Goal: Information Seeking & Learning: Learn about a topic

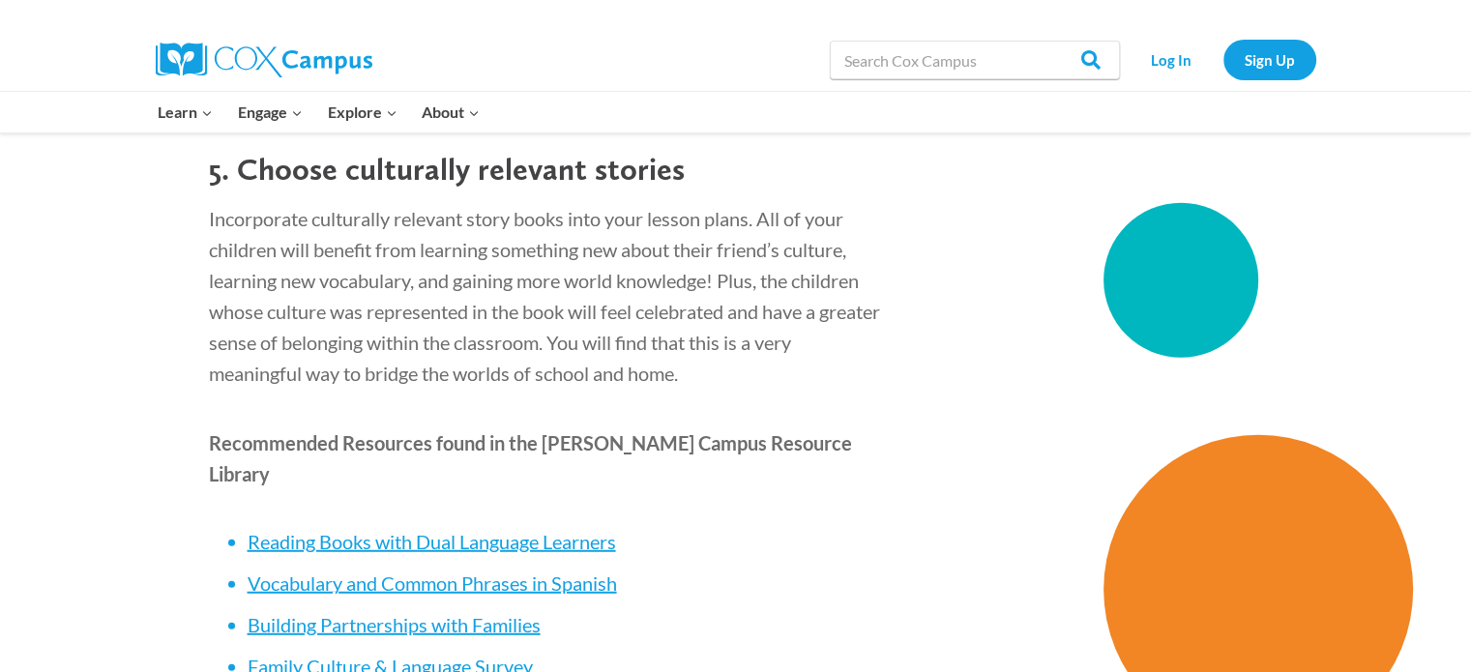
scroll to position [5180, 0]
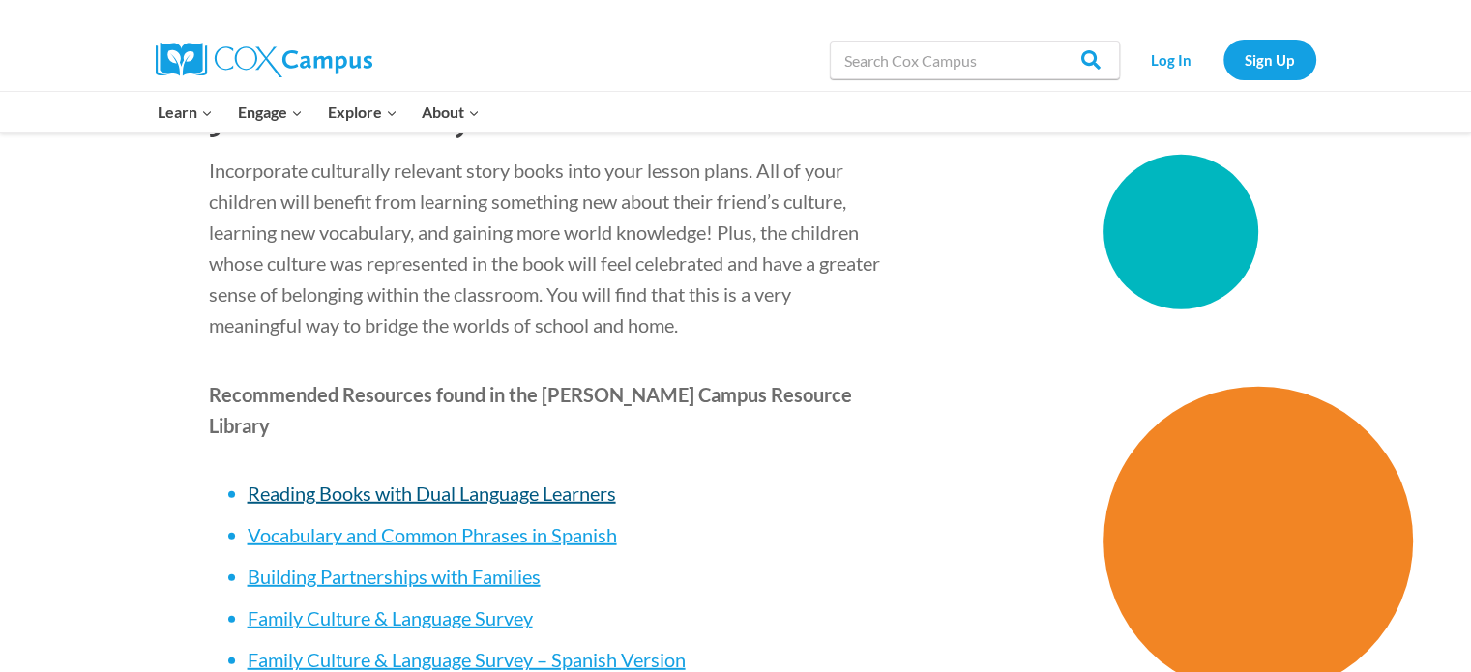
click at [511, 481] on span "Reading Books with Dual Language Learners" at bounding box center [432, 492] width 368 height 23
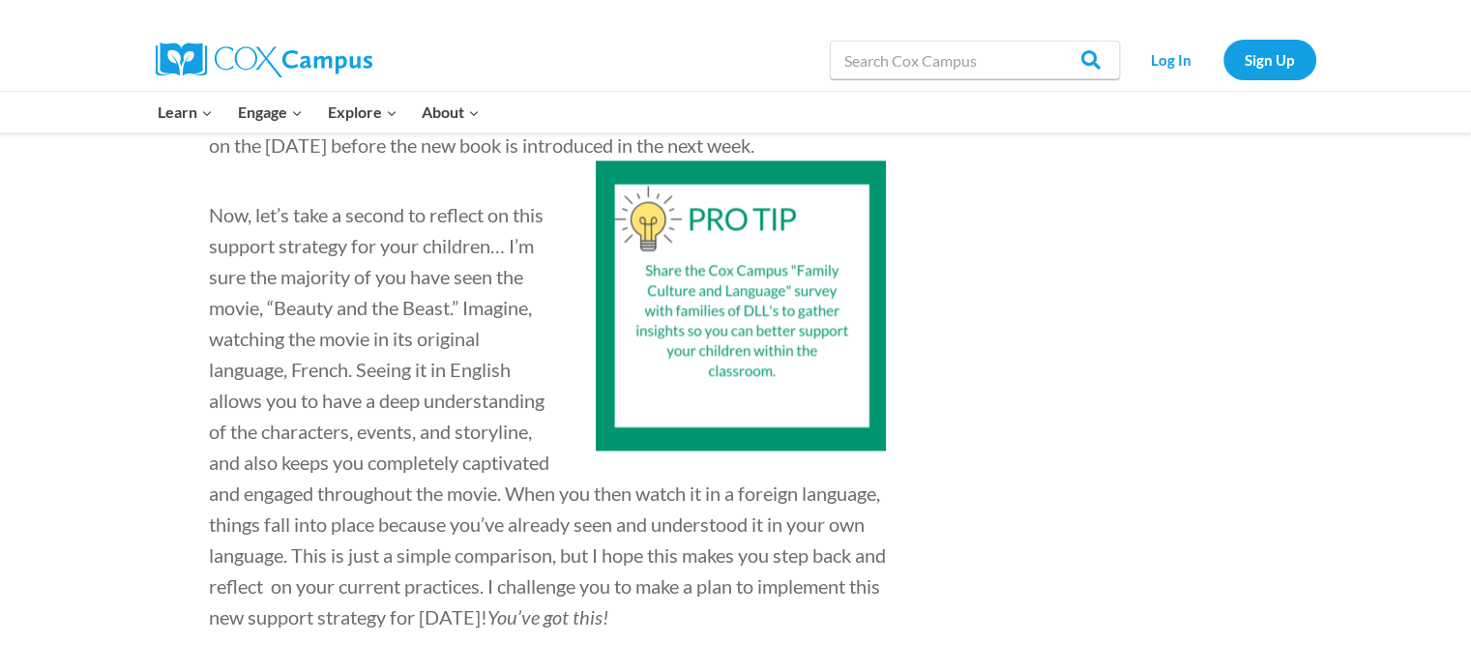
scroll to position [2311, 0]
